Goal: Task Accomplishment & Management: Manage account settings

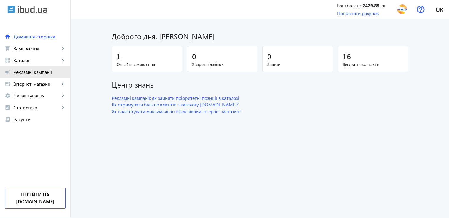
click at [28, 72] on span "Рекламні кампанії" at bounding box center [40, 72] width 52 height 6
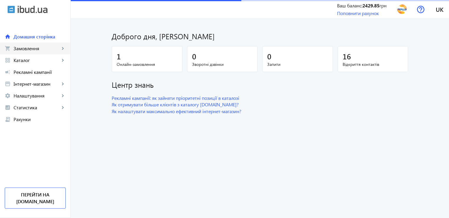
click at [24, 50] on span "Замовлення" at bounding box center [37, 48] width 46 height 6
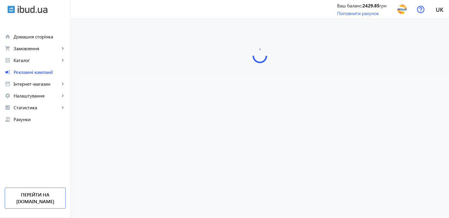
click at [24, 50] on span "Замовлення" at bounding box center [37, 48] width 46 height 6
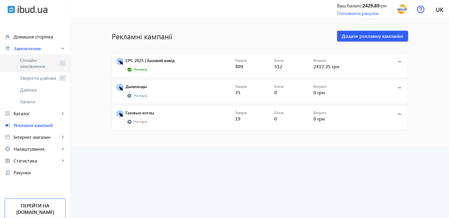
click at [37, 64] on span "Онлайн-замовлення" at bounding box center [38, 63] width 37 height 12
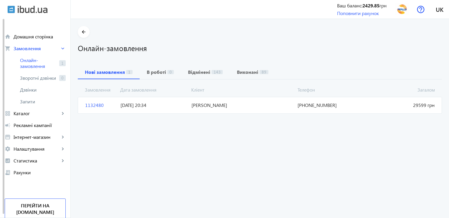
click at [92, 106] on span "1132480" at bounding box center [100, 105] width 35 height 6
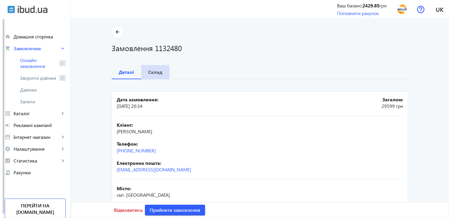
click at [154, 74] on b "Склад" at bounding box center [155, 72] width 14 height 5
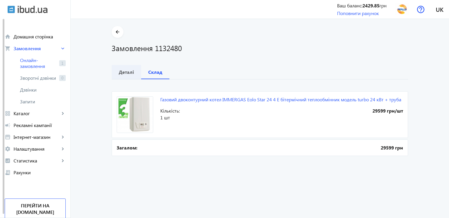
click at [124, 71] on b "Деталі" at bounding box center [126, 72] width 15 height 5
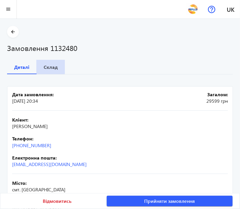
click at [50, 65] on b "Склад" at bounding box center [51, 67] width 14 height 5
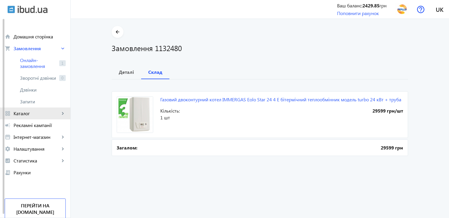
click at [27, 111] on span "Каталог" at bounding box center [37, 113] width 46 height 6
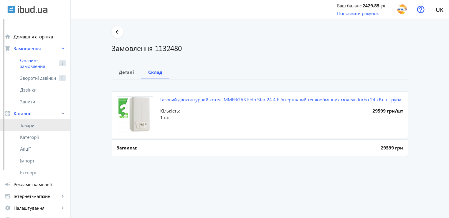
click at [38, 128] on link "Товари" at bounding box center [35, 125] width 70 height 12
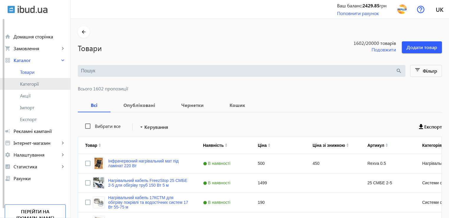
click at [33, 84] on span "Категорії" at bounding box center [43, 84] width 46 height 6
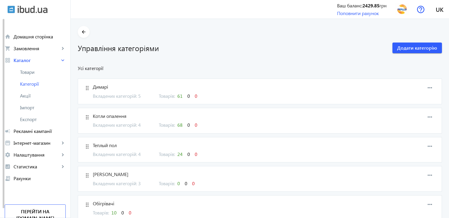
click at [136, 124] on span "Вкладених категорій: 4" at bounding box center [122, 125] width 59 height 6
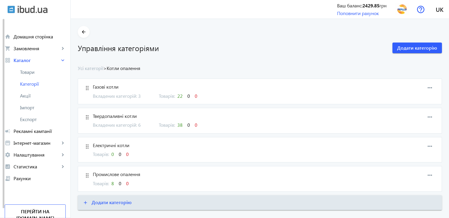
click at [178, 96] on span "22" at bounding box center [180, 96] width 5 height 6
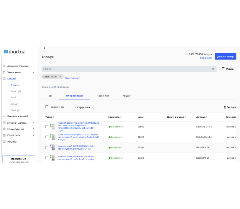
scroll to position [88, 0]
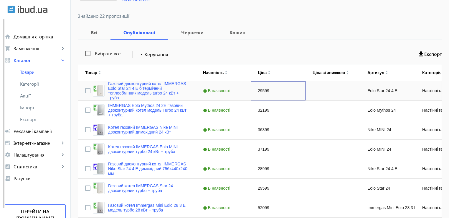
click at [256, 90] on div "29599" at bounding box center [278, 90] width 55 height 19
type input "31500"
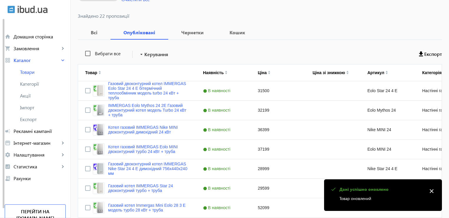
click at [294, 51] on div "Вибрати все arrow_drop_down Керування Експорт" at bounding box center [260, 54] width 365 height 15
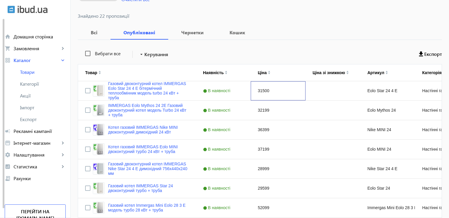
click at [258, 87] on div "31500" at bounding box center [278, 90] width 55 height 19
click at [268, 93] on div "31500" at bounding box center [278, 90] width 55 height 19
type input "31199"
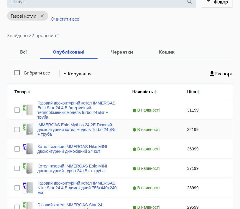
click at [194, 132] on div "32199" at bounding box center [207, 129] width 55 height 19
click at [199, 111] on div "31199" at bounding box center [207, 110] width 55 height 19
click at [195, 135] on div "32199" at bounding box center [207, 129] width 55 height 19
type input "31899"
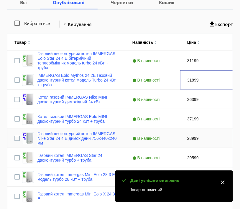
scroll to position [147, 0]
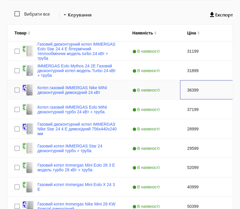
click at [199, 91] on div "36399" at bounding box center [207, 90] width 55 height 19
type input "37899"
click at [199, 109] on div "37199" at bounding box center [207, 109] width 55 height 19
type input "38899"
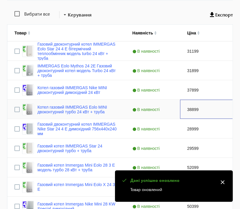
scroll to position [177, 0]
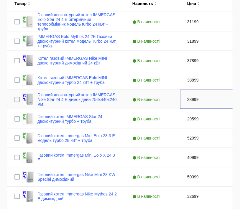
click at [203, 101] on div "28999" at bounding box center [207, 99] width 55 height 19
type input "30299"
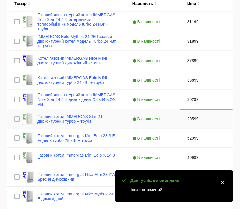
click at [198, 118] on div "29599" at bounding box center [207, 118] width 55 height 19
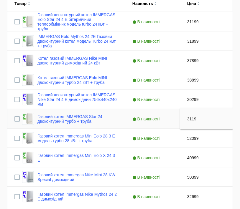
type input "31199"
click at [199, 141] on div "52099" at bounding box center [207, 138] width 55 height 19
type input "53999"
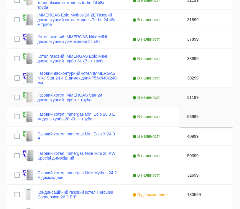
scroll to position [206, 0]
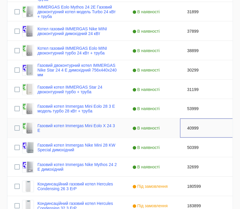
click at [198, 128] on div "40999" at bounding box center [207, 128] width 55 height 19
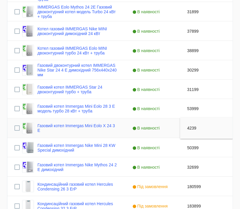
type input "42399"
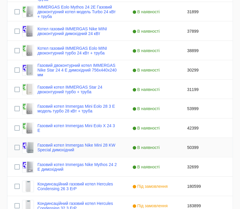
click at [195, 144] on div "50399" at bounding box center [207, 147] width 55 height 19
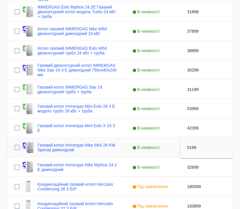
type input "51999"
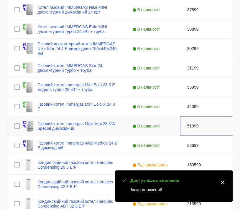
scroll to position [236, 0]
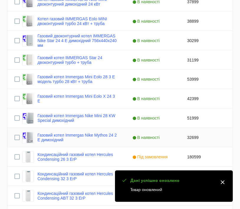
click at [198, 140] on div "32699" at bounding box center [207, 137] width 55 height 19
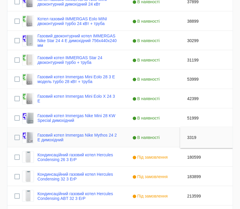
type input "33199"
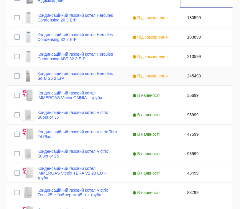
scroll to position [383, 0]
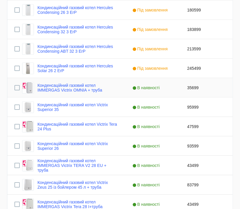
click at [198, 89] on div "35699" at bounding box center [207, 87] width 55 height 19
type input "35599"
click at [193, 109] on div "95999" at bounding box center [207, 107] width 55 height 19
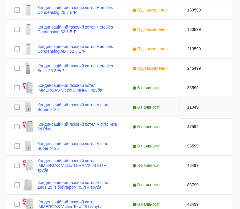
type input "110499"
click at [200, 127] on div "47599" at bounding box center [207, 126] width 55 height 19
click at [198, 130] on div "47599" at bounding box center [207, 126] width 55 height 19
type input "47099"
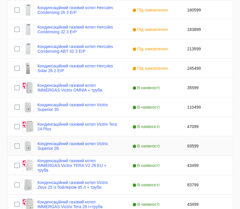
click at [196, 145] on div "93599" at bounding box center [207, 146] width 55 height 19
type input "107799"
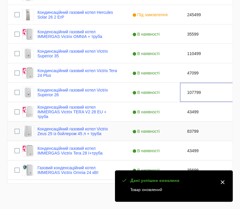
scroll to position [439, 0]
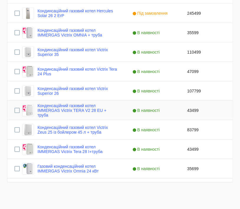
click at [196, 111] on div "43499" at bounding box center [207, 110] width 55 height 19
click at [198, 114] on div "43499" at bounding box center [207, 110] width 55 height 19
type input "43799"
click at [192, 135] on div "83799" at bounding box center [207, 129] width 55 height 19
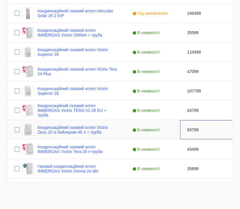
click at [192, 135] on div "83799" at bounding box center [207, 129] width 55 height 19
type input "88599"
click at [197, 150] on div "43499" at bounding box center [207, 149] width 55 height 19
type input "43799"
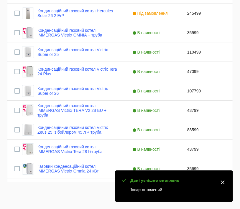
click at [225, 182] on mat-icon "close" at bounding box center [222, 182] width 9 height 9
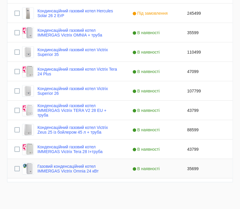
click at [192, 166] on div "35699" at bounding box center [207, 168] width 55 height 19
type input "35599"
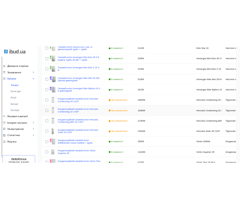
scroll to position [263, 0]
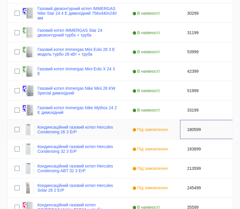
click at [193, 130] on div "180599" at bounding box center [207, 129] width 55 height 19
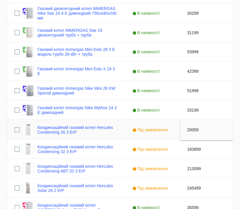
type input "200599"
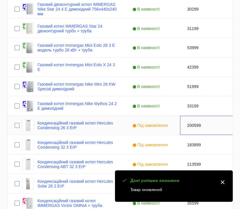
scroll to position [293, 0]
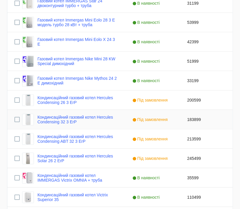
click at [194, 119] on div "183899" at bounding box center [207, 119] width 55 height 19
type input "204499"
click at [205, 141] on div "213599" at bounding box center [207, 139] width 55 height 19
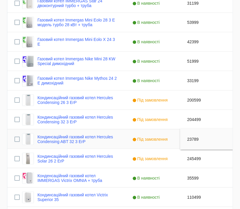
type input "237899"
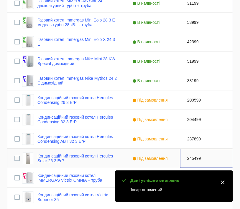
click at [194, 157] on div "245499" at bounding box center [207, 158] width 55 height 19
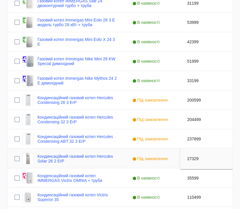
type input "273299"
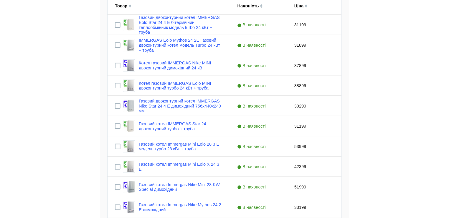
scroll to position [0, 0]
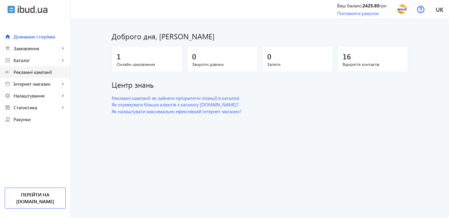
click at [31, 70] on span "Рекламні кампанії" at bounding box center [40, 72] width 52 height 6
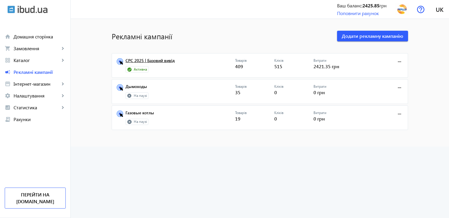
click at [158, 62] on link "CPC 2025 | Базовий вивід" at bounding box center [181, 62] width 110 height 8
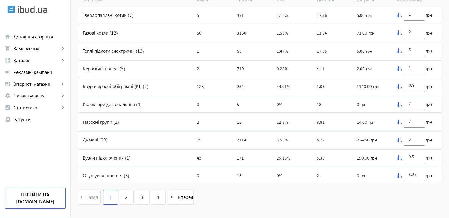
scroll to position [252, 0]
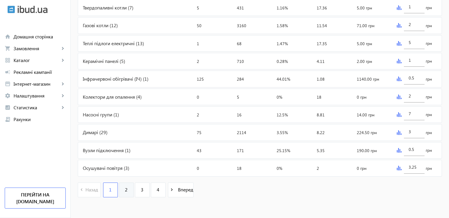
click at [125, 187] on span "2" at bounding box center [126, 189] width 3 height 6
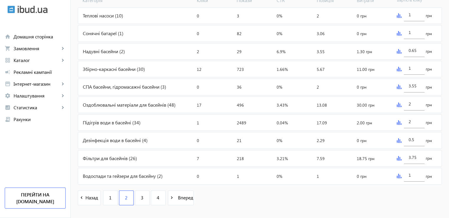
scroll to position [252, 0]
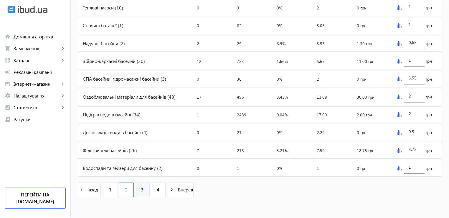
click at [141, 188] on span "3" at bounding box center [142, 189] width 3 height 6
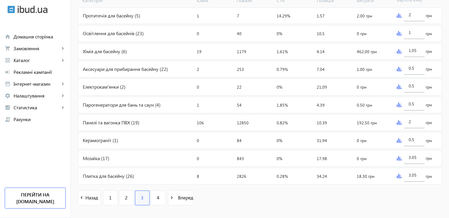
scroll to position [252, 0]
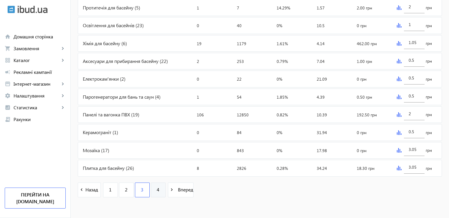
click at [156, 186] on link "4" at bounding box center [158, 189] width 15 height 15
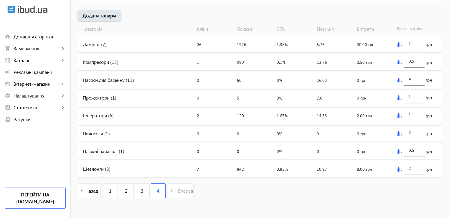
scroll to position [216, 0]
click at [104, 186] on link "1" at bounding box center [110, 189] width 15 height 15
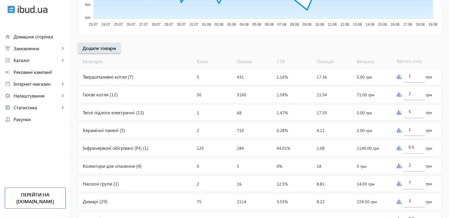
scroll to position [236, 0]
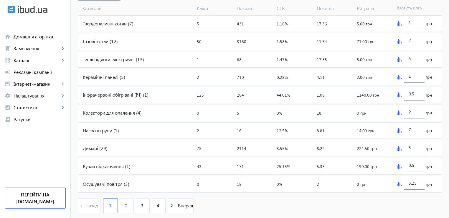
click at [416, 94] on input "0.5" at bounding box center [414, 94] width 11 height 6
click at [133, 91] on div "Інфрачервоні обігрівачі (ІЧ) (1)" at bounding box center [136, 95] width 116 height 16
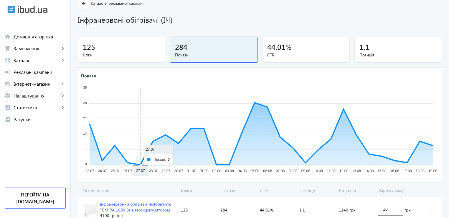
scroll to position [52, 0]
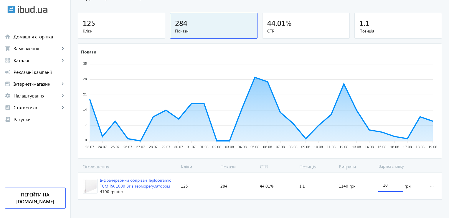
drag, startPoint x: 383, startPoint y: 184, endPoint x: 375, endPoint y: 183, distance: 9.0
click at [375, 183] on section "Інфрачервоний обігрівач Teploceramic TCM RA 1000 Вт з терморегулятором 4100 грн…" at bounding box center [260, 185] width 365 height 27
type input "1"
click at [330, 199] on loading-spinner "Оголошення Кліки Покази CTR Позиція Витрати Вартість кліку Інфрачервоний обігрі…" at bounding box center [260, 182] width 365 height 39
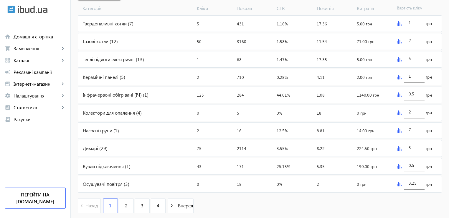
click at [418, 147] on input "3" at bounding box center [414, 148] width 11 height 6
click at [417, 160] on div "0.5" at bounding box center [414, 163] width 11 height 17
click at [417, 164] on input "0.5" at bounding box center [414, 165] width 11 height 6
click at [411, 145] on input "3" at bounding box center [414, 148] width 11 height 6
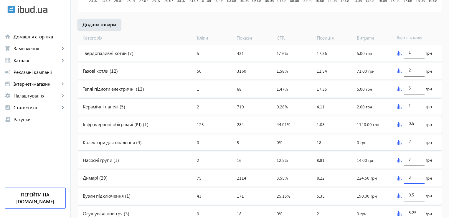
click at [418, 70] on input "2" at bounding box center [414, 70] width 11 height 6
type input "3"
click at [439, 76] on div "3 грн" at bounding box center [418, 71] width 47 height 16
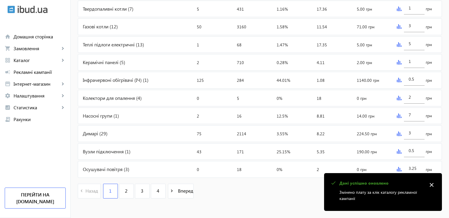
scroll to position [252, 0]
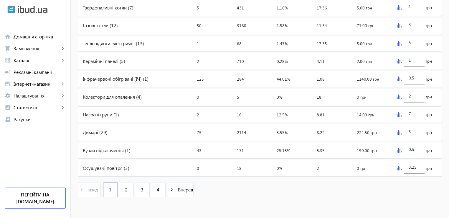
click at [411, 131] on input "3" at bounding box center [414, 132] width 11 height 6
type input "3.5"
click at [376, 186] on div "navigate_before Назад 1 2 3 4 navigate_next Вперед" at bounding box center [260, 190] width 365 height 25
click at [125, 190] on span "2" at bounding box center [126, 189] width 3 height 6
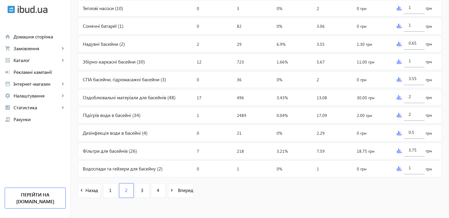
scroll to position [252, 0]
click at [141, 189] on span "3" at bounding box center [142, 189] width 3 height 6
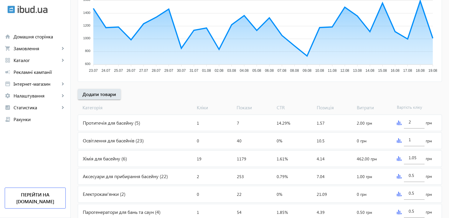
scroll to position [147, 0]
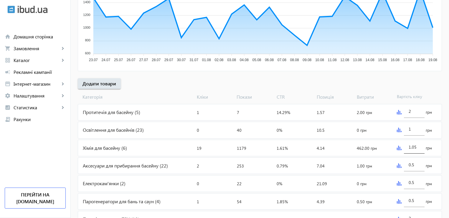
click at [417, 145] on input "1.05" at bounding box center [414, 147] width 11 height 6
type input "1"
type input "2"
click at [425, 84] on div "arrow_back Рекламні кампанії CPC 2025 | Базовий вивід Зупинити Період: з [DATE]…" at bounding box center [260, 92] width 379 height 429
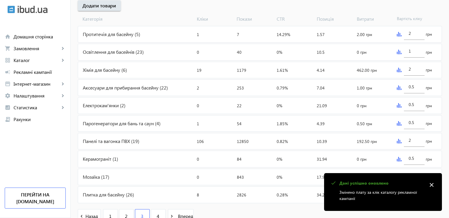
scroll to position [236, 0]
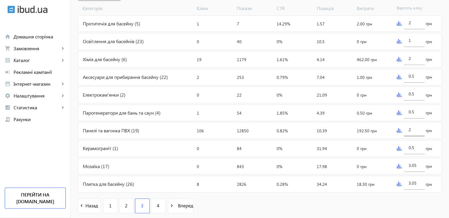
click at [416, 127] on input "2" at bounding box center [414, 130] width 11 height 6
click at [381, 200] on div "navigate_before Назад 1 2 3 4 navigate_next Вперед" at bounding box center [260, 205] width 365 height 25
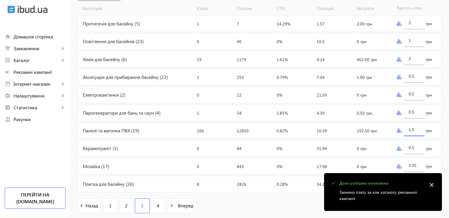
drag, startPoint x: 415, startPoint y: 128, endPoint x: 380, endPoint y: 122, distance: 36.2
click at [380, 122] on mat-card "Панелі та вагонка ПВХ (19) Кліки: 106 Покази: 12850 CTR: 0.82% Позиція: 10.39 В…" at bounding box center [260, 130] width 365 height 17
type input "2"
click at [313, 198] on div "navigate_before Назад 1 2 3 4 navigate_next Вперед" at bounding box center [260, 205] width 365 height 25
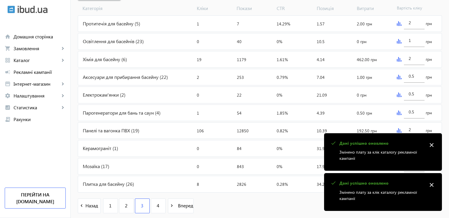
click at [434, 142] on mat-icon "close" at bounding box center [432, 144] width 9 height 9
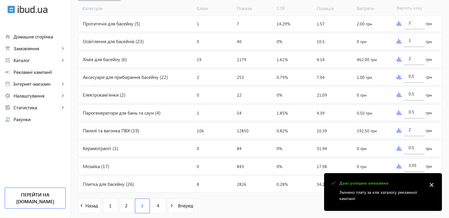
click at [431, 184] on mat-icon "close" at bounding box center [432, 184] width 9 height 9
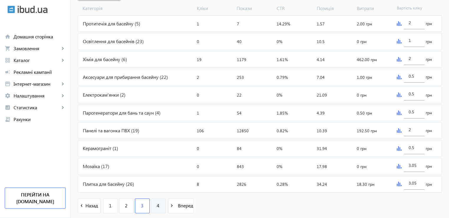
click at [157, 206] on link "4" at bounding box center [158, 205] width 15 height 15
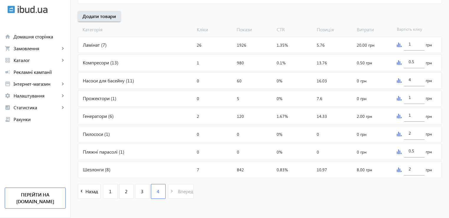
scroll to position [216, 0]
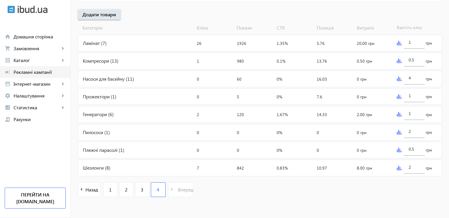
click at [32, 72] on span "Рекламні кампанії" at bounding box center [40, 72] width 52 height 6
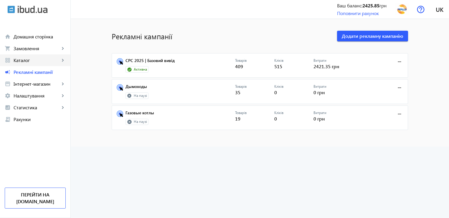
click at [43, 60] on span "Каталог" at bounding box center [37, 60] width 46 height 6
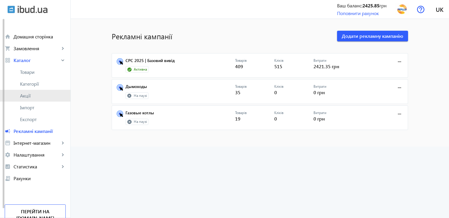
click at [31, 97] on span "Акції" at bounding box center [43, 96] width 46 height 6
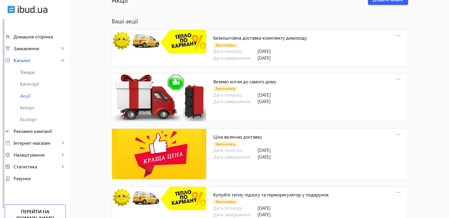
scroll to position [59, 0]
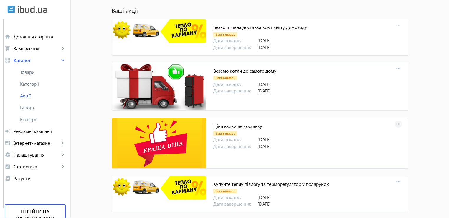
click at [397, 123] on mat-icon "more_horiz" at bounding box center [399, 124] width 8 height 8
click at [419, 138] on span "Редагувати" at bounding box center [424, 136] width 24 height 5
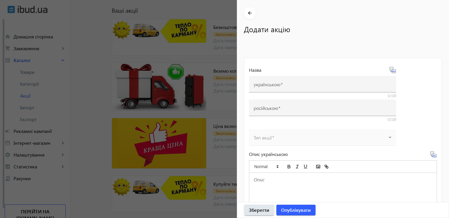
type input "Ціна включає доставку"
type input "Цена включает доставку"
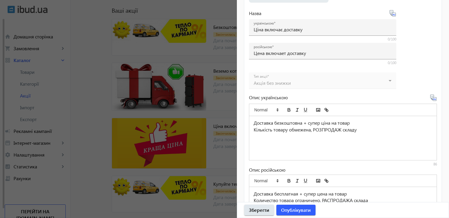
scroll to position [147, 0]
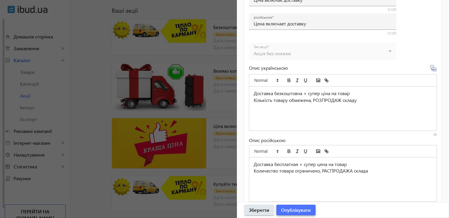
click at [300, 209] on span "Опублікувати" at bounding box center [296, 209] width 30 height 6
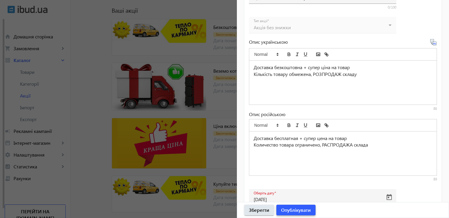
scroll to position [194, 0]
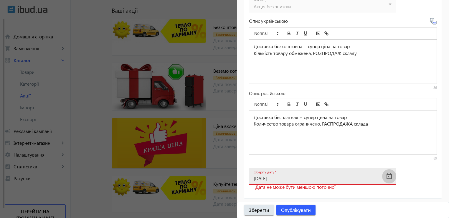
click at [389, 176] on span "Open calendar" at bounding box center [390, 176] width 14 height 14
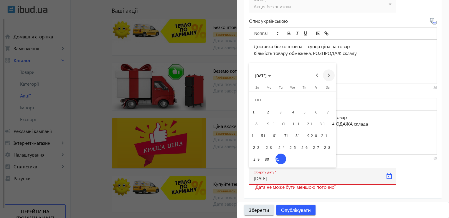
click at [330, 76] on span "Next month" at bounding box center [329, 75] width 12 height 12
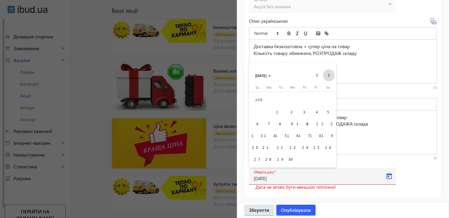
click at [330, 76] on span "Next month" at bounding box center [329, 75] width 12 height 12
click at [256, 160] on span "31" at bounding box center [257, 158] width 11 height 11
type input "[DATE]"
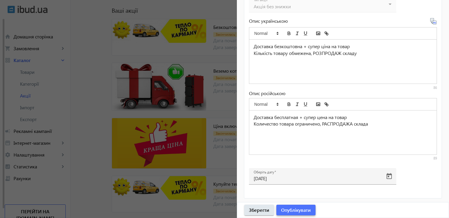
click at [298, 210] on span "Опублікувати" at bounding box center [296, 209] width 30 height 6
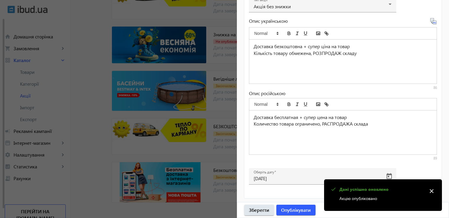
scroll to position [252, 0]
click at [434, 191] on mat-icon "close" at bounding box center [432, 190] width 9 height 9
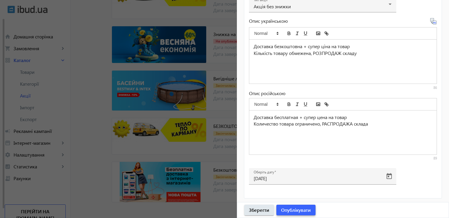
click at [295, 209] on span "Опублікувати" at bounding box center [296, 209] width 30 height 6
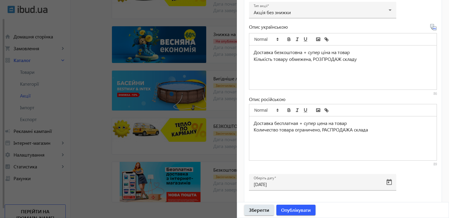
scroll to position [194, 0]
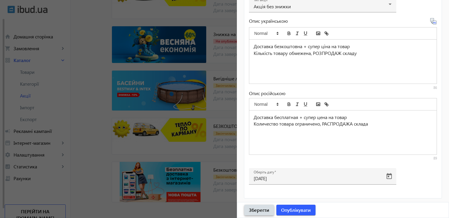
click at [261, 212] on span "Зберегти" at bounding box center [259, 209] width 20 height 6
click at [300, 209] on span "Опублікувати" at bounding box center [296, 209] width 30 height 6
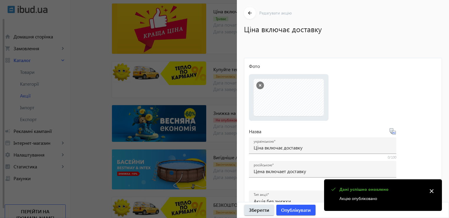
scroll to position [134, 0]
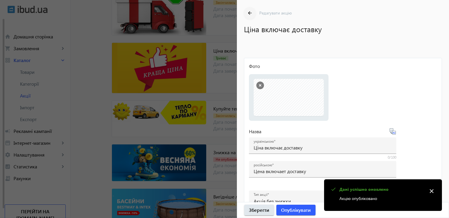
click at [249, 14] on mat-icon "arrow_back" at bounding box center [250, 12] width 7 height 7
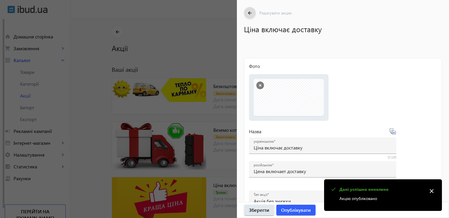
click at [250, 14] on mat-icon "arrow_back" at bounding box center [250, 12] width 7 height 7
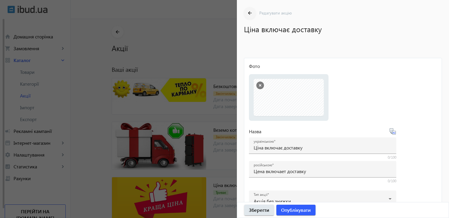
click at [249, 12] on mat-icon "arrow_back" at bounding box center [250, 12] width 7 height 7
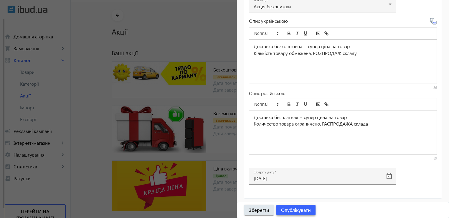
scroll to position [29, 0]
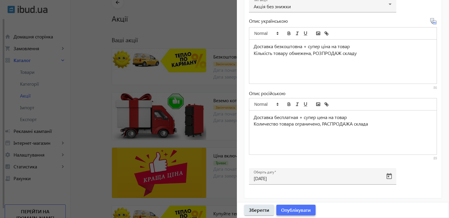
click at [303, 206] on span "Опублікувати" at bounding box center [296, 209] width 30 height 6
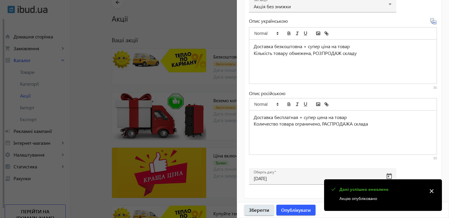
click at [85, 148] on div at bounding box center [224, 109] width 449 height 218
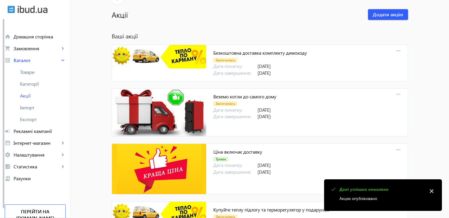
scroll to position [88, 0]
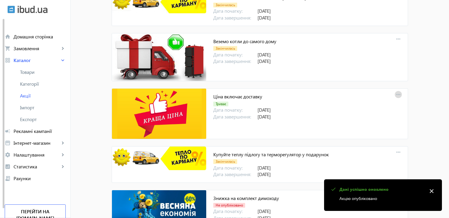
click at [395, 92] on mat-icon "more_horiz" at bounding box center [399, 95] width 8 height 8
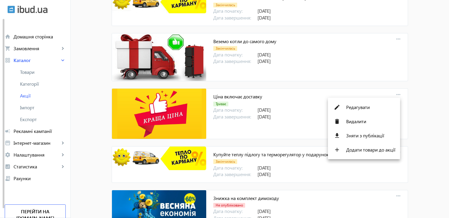
click at [257, 130] on div at bounding box center [224, 109] width 449 height 218
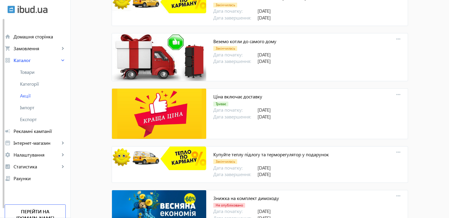
click at [215, 114] on span "Дата завершення:" at bounding box center [236, 116] width 44 height 6
click at [179, 104] on img at bounding box center [159, 113] width 94 height 50
click at [234, 96] on link "Ціна включає доставку" at bounding box center [238, 96] width 49 height 6
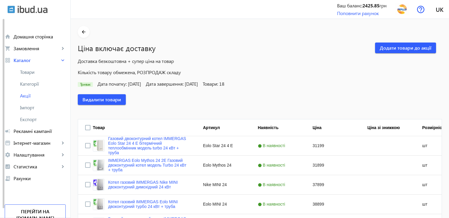
click at [74, 30] on div "arrow_back Ціна включає доставку Додати товари до акції Доставка безкоштовна + …" at bounding box center [260, 196] width 379 height 341
click at [80, 30] on mat-icon "arrow_back" at bounding box center [83, 31] width 7 height 7
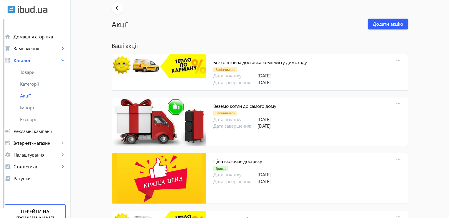
scroll to position [59, 0]
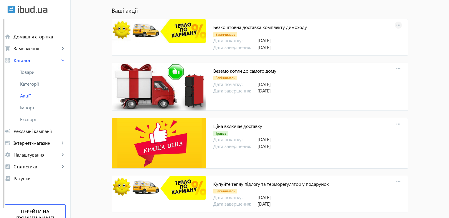
click at [399, 24] on mat-icon "more_horiz" at bounding box center [399, 25] width 8 height 8
click at [411, 39] on button "edit Редагувати" at bounding box center [416, 38] width 47 height 14
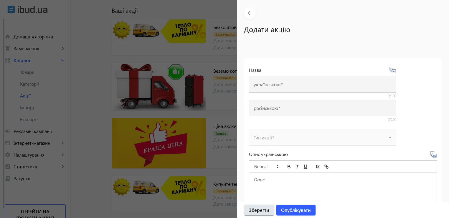
type input "Безкоштовна доставка комплекту димоходу"
type input "Бесплатная доставка комплекта дымохода"
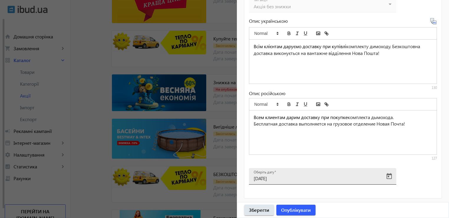
scroll to position [206, 0]
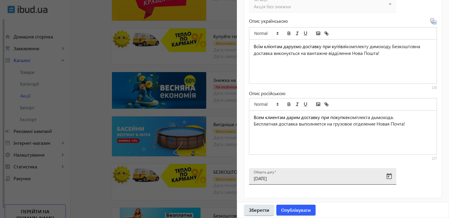
click at [309, 177] on input "[DATE]" at bounding box center [317, 178] width 127 height 6
click at [391, 177] on span "Open calendar" at bounding box center [390, 176] width 14 height 14
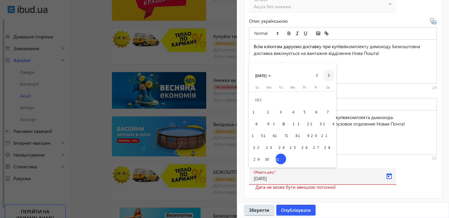
click at [329, 76] on span "Next month" at bounding box center [329, 75] width 12 height 12
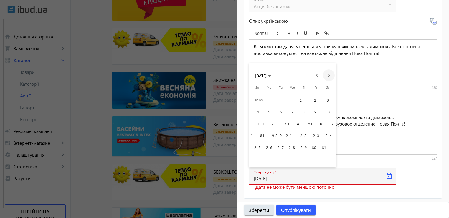
click at [329, 76] on span "Next month" at bounding box center [329, 75] width 12 height 12
click at [257, 160] on span "31" at bounding box center [257, 158] width 11 height 11
type input "[DATE]"
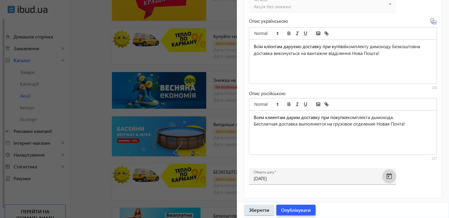
click at [299, 208] on span "Опублікувати" at bounding box center [296, 209] width 30 height 6
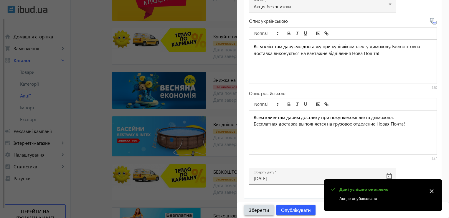
click at [265, 211] on span "Зберегти" at bounding box center [259, 209] width 20 height 6
click at [92, 102] on div at bounding box center [224, 109] width 449 height 218
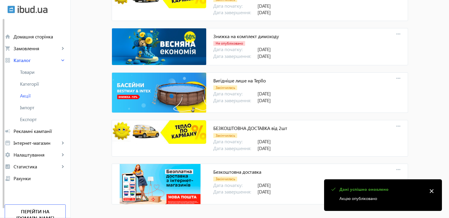
scroll to position [252, 0]
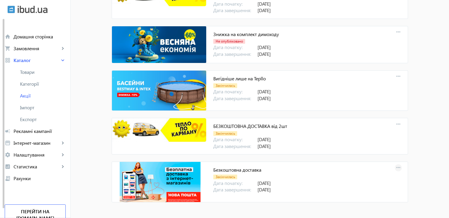
click at [398, 166] on mat-icon "more_horiz" at bounding box center [399, 167] width 8 height 8
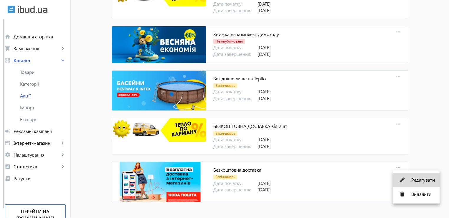
click at [413, 178] on span "Редагувати" at bounding box center [424, 179] width 24 height 5
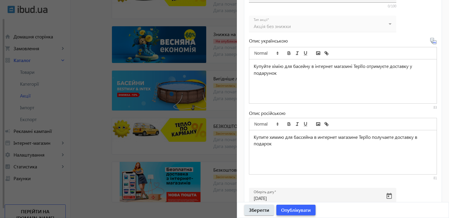
scroll to position [187, 0]
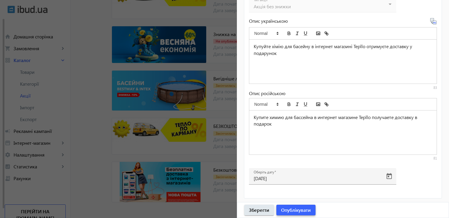
click at [299, 212] on span "Опублікувати" at bounding box center [296, 209] width 30 height 6
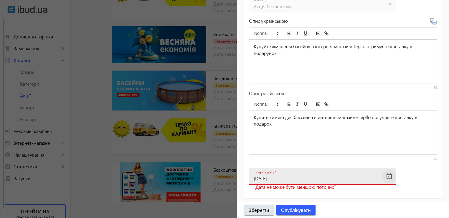
click at [393, 171] on span "Open calendar" at bounding box center [390, 176] width 14 height 14
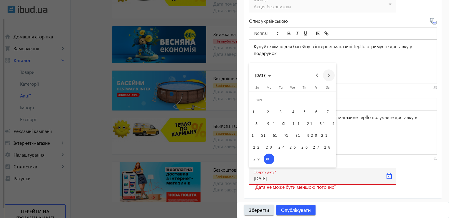
click at [331, 76] on span "Next month" at bounding box center [329, 75] width 12 height 12
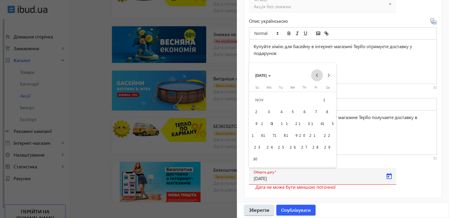
click at [315, 74] on span "Previous month" at bounding box center [317, 75] width 12 height 12
click at [259, 160] on span "31" at bounding box center [257, 158] width 11 height 11
type input "[DATE]"
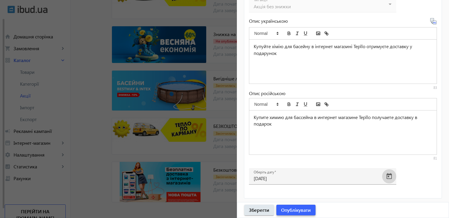
click at [302, 214] on span "button" at bounding box center [296, 210] width 39 height 14
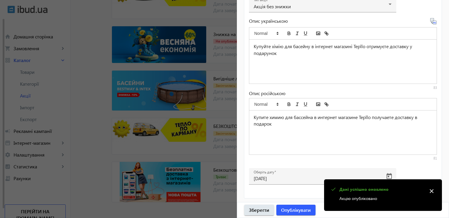
click at [88, 126] on div at bounding box center [224, 109] width 449 height 218
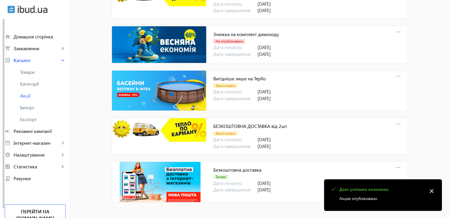
scroll to position [0, 0]
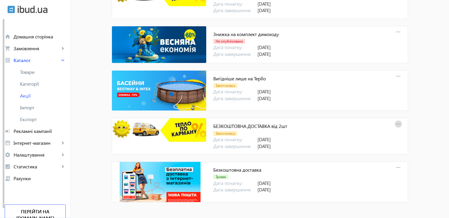
click at [397, 122] on mat-icon "more_horiz" at bounding box center [399, 124] width 8 height 8
click at [406, 134] on mat-icon "edit" at bounding box center [402, 136] width 9 height 9
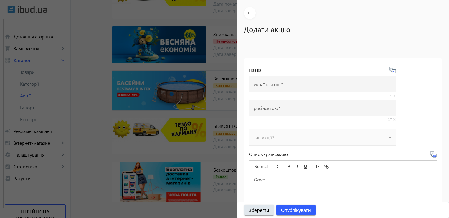
type input "БЕЗКОШТОВНА ДОСТАВКА від 2шт"
type input "БЕСПЛАТНАЯ ДОСТАВКА от 2шт"
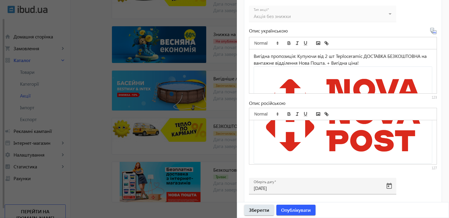
scroll to position [175, 0]
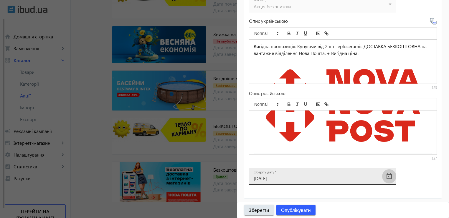
click at [387, 176] on span "Open calendar" at bounding box center [390, 176] width 14 height 14
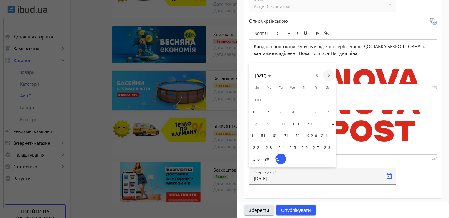
click at [330, 76] on span "Next month" at bounding box center [329, 75] width 12 height 12
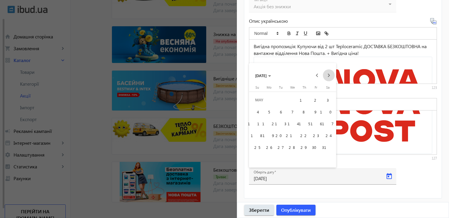
click at [330, 76] on span "Next month" at bounding box center [329, 75] width 12 height 12
click at [329, 76] on span "Next month" at bounding box center [329, 75] width 12 height 12
click at [256, 158] on span "31" at bounding box center [257, 158] width 11 height 11
type input "[DATE]"
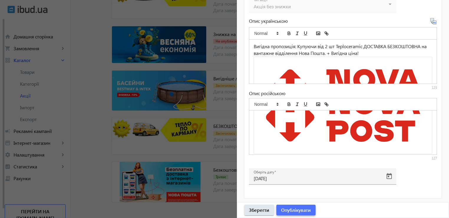
click at [300, 211] on span "Опублікувати" at bounding box center [296, 209] width 30 height 6
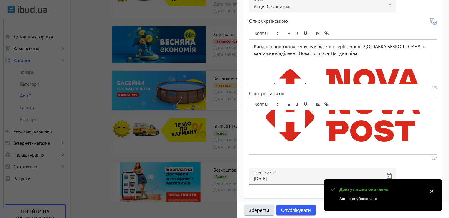
click at [92, 90] on div at bounding box center [224, 109] width 449 height 218
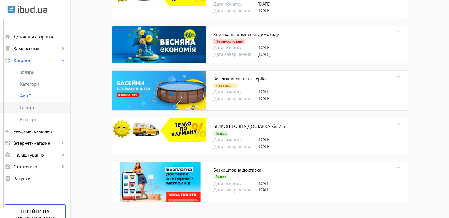
scroll to position [223, 0]
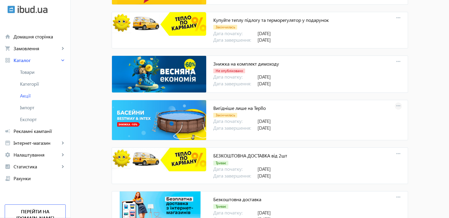
click at [392, 104] on span at bounding box center [399, 106] width 14 height 14
click at [403, 114] on mat-icon "edit" at bounding box center [402, 118] width 9 height 9
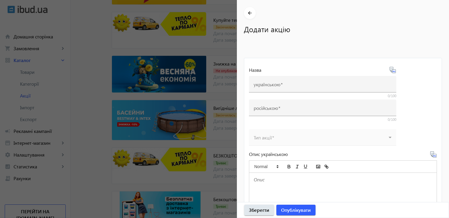
type input "Вигідніше лише на Tepllo"
type input "Выгодно только на Tepllo"
type input "[DATE]"
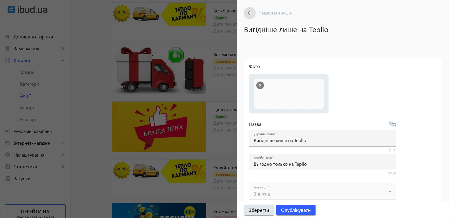
scroll to position [75, 0]
click at [83, 70] on div at bounding box center [224, 109] width 449 height 218
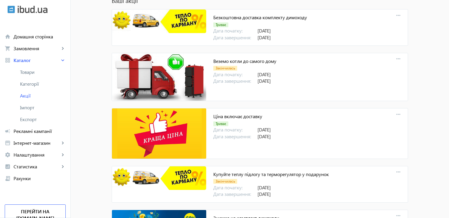
scroll to position [101, 0]
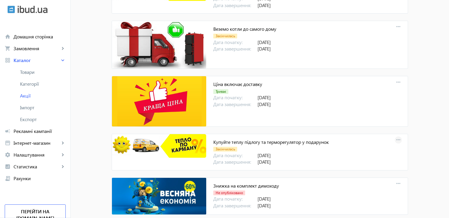
click at [395, 140] on mat-icon "more_horiz" at bounding box center [399, 140] width 8 height 8
click at [406, 151] on mat-icon "edit" at bounding box center [402, 152] width 9 height 9
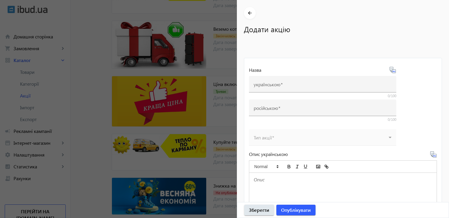
type input "Купуйте теплу підлогу та терморегулятор у подарунок"
type input "Купите теплый пол и терморегулятор в подарок"
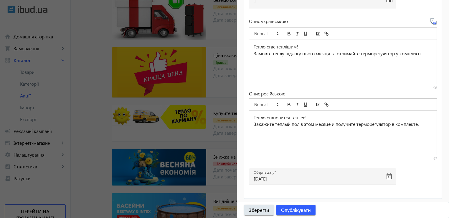
scroll to position [160, 0]
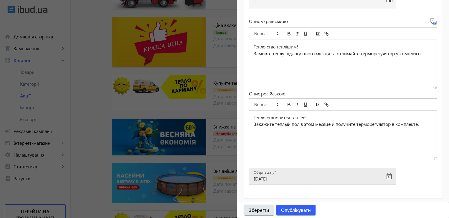
click at [306, 176] on input "[DATE]" at bounding box center [317, 178] width 127 height 6
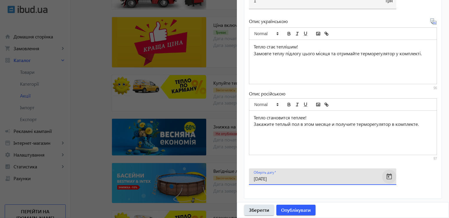
click at [393, 177] on span "Open calendar" at bounding box center [390, 176] width 14 height 14
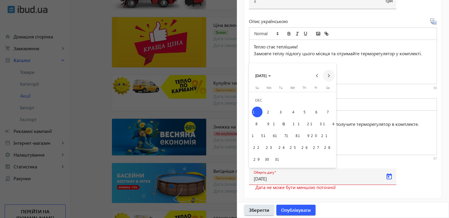
click at [329, 74] on span "Next month" at bounding box center [329, 76] width 12 height 12
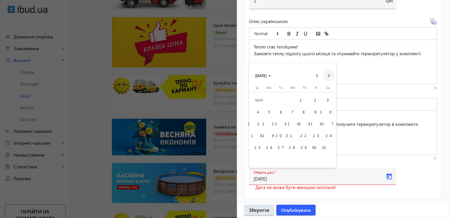
click at [329, 74] on span "Next month" at bounding box center [329, 76] width 12 height 12
click at [258, 157] on span "31" at bounding box center [257, 159] width 11 height 11
type input "[DATE]"
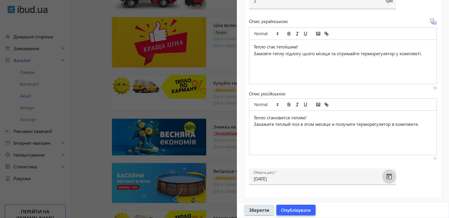
click at [296, 208] on span "Опублікувати" at bounding box center [296, 209] width 30 height 6
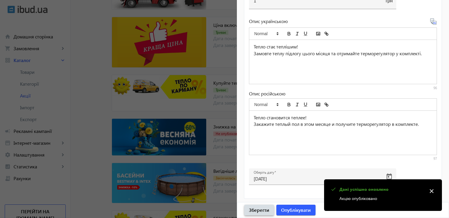
click at [265, 211] on span "Зберегти" at bounding box center [259, 209] width 20 height 6
click at [94, 134] on div at bounding box center [224, 109] width 449 height 218
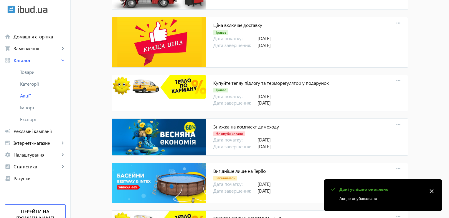
scroll to position [0, 0]
